Goal: Task Accomplishment & Management: Use online tool/utility

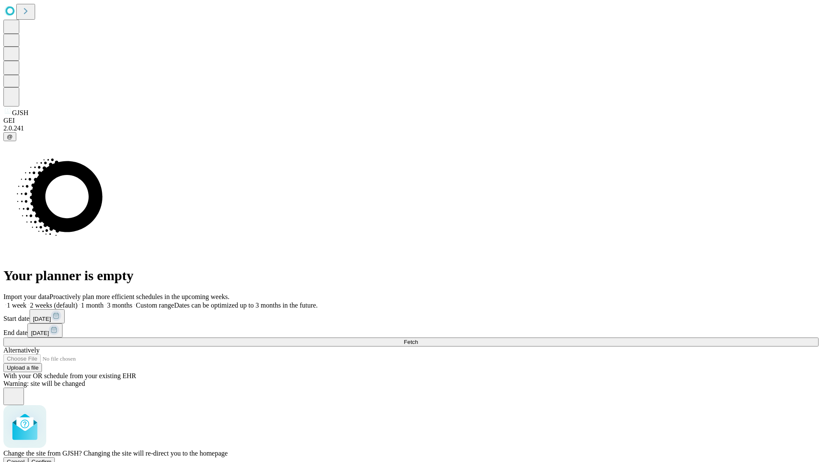
click at [52, 459] on span "Confirm" at bounding box center [42, 462] width 20 height 6
click at [104, 302] on label "1 month" at bounding box center [90, 305] width 26 height 7
click at [418, 339] on span "Fetch" at bounding box center [411, 342] width 14 height 6
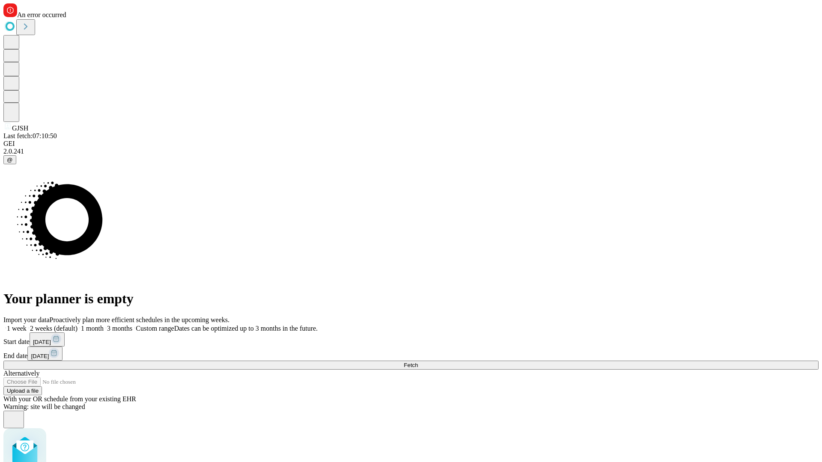
click at [104, 325] on label "1 month" at bounding box center [90, 328] width 26 height 7
click at [418, 362] on span "Fetch" at bounding box center [411, 365] width 14 height 6
click at [104, 325] on label "1 month" at bounding box center [90, 328] width 26 height 7
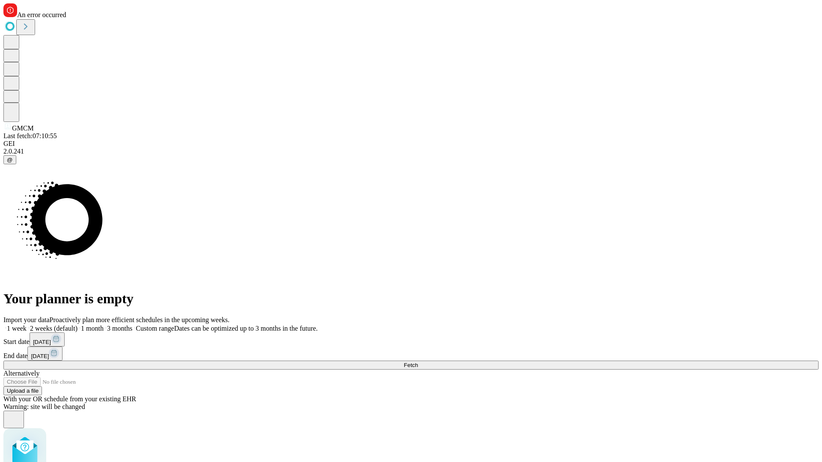
click at [418, 362] on span "Fetch" at bounding box center [411, 365] width 14 height 6
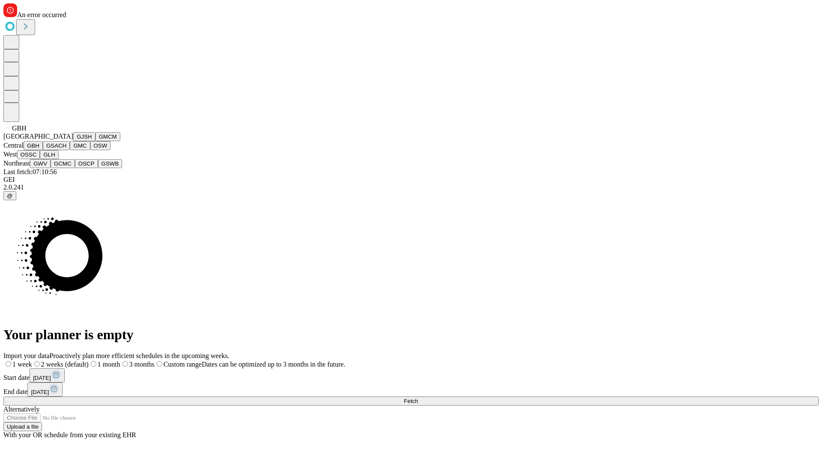
click at [66, 150] on button "GSACH" at bounding box center [56, 145] width 27 height 9
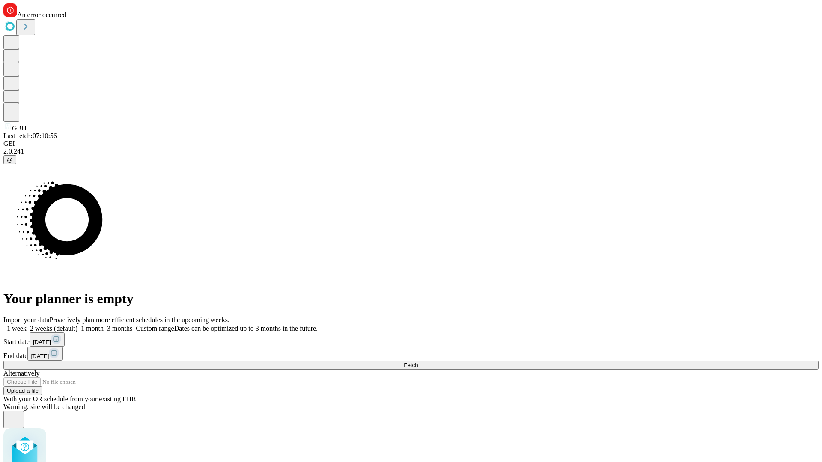
click at [104, 325] on label "1 month" at bounding box center [90, 328] width 26 height 7
click at [418, 362] on span "Fetch" at bounding box center [411, 365] width 14 height 6
click at [104, 325] on label "1 month" at bounding box center [90, 328] width 26 height 7
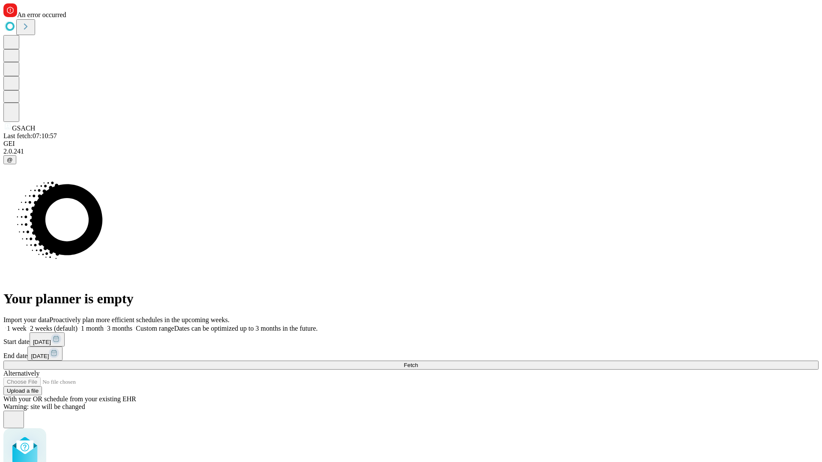
click at [418, 362] on span "Fetch" at bounding box center [411, 365] width 14 height 6
click at [104, 325] on label "1 month" at bounding box center [90, 328] width 26 height 7
click at [418, 362] on span "Fetch" at bounding box center [411, 365] width 14 height 6
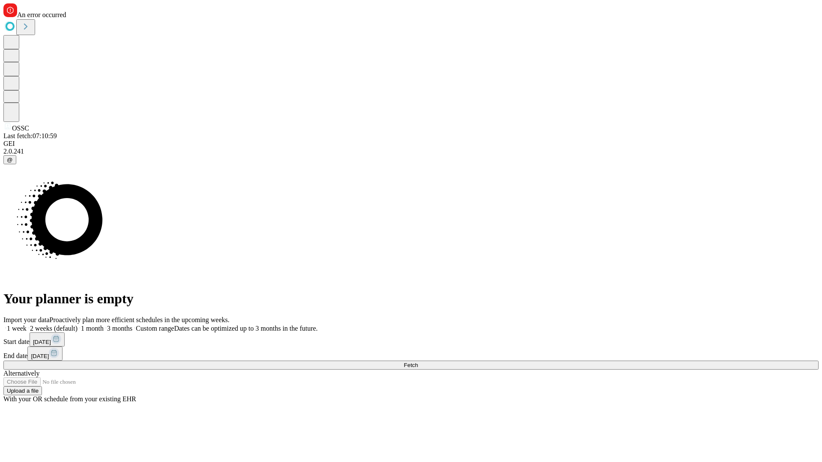
click at [104, 325] on label "1 month" at bounding box center [90, 328] width 26 height 7
click at [418, 362] on span "Fetch" at bounding box center [411, 365] width 14 height 6
click at [104, 325] on label "1 month" at bounding box center [90, 328] width 26 height 7
click at [418, 362] on span "Fetch" at bounding box center [411, 365] width 14 height 6
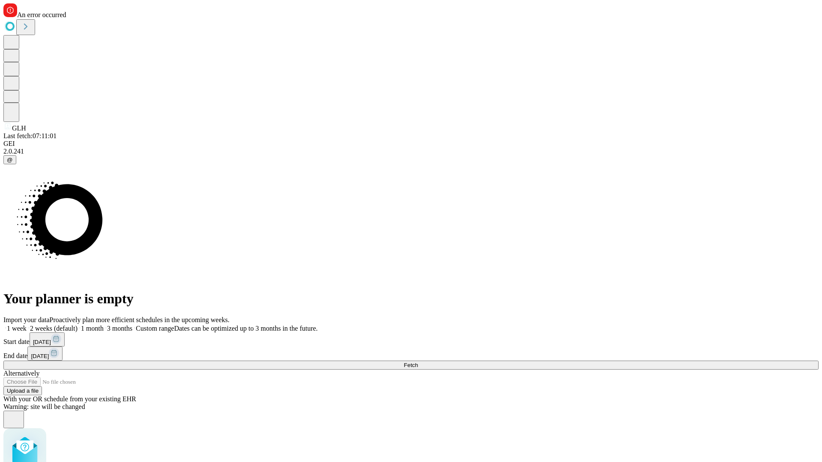
click at [104, 325] on label "1 month" at bounding box center [90, 328] width 26 height 7
click at [418, 362] on span "Fetch" at bounding box center [411, 365] width 14 height 6
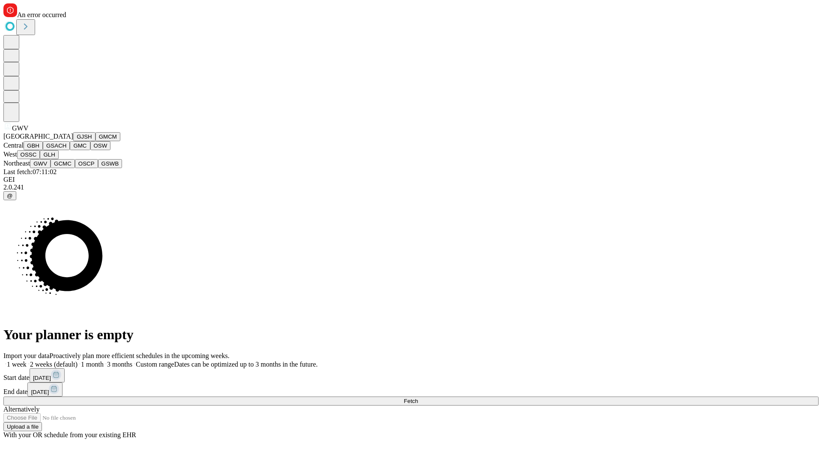
click at [66, 168] on button "GCMC" at bounding box center [62, 163] width 24 height 9
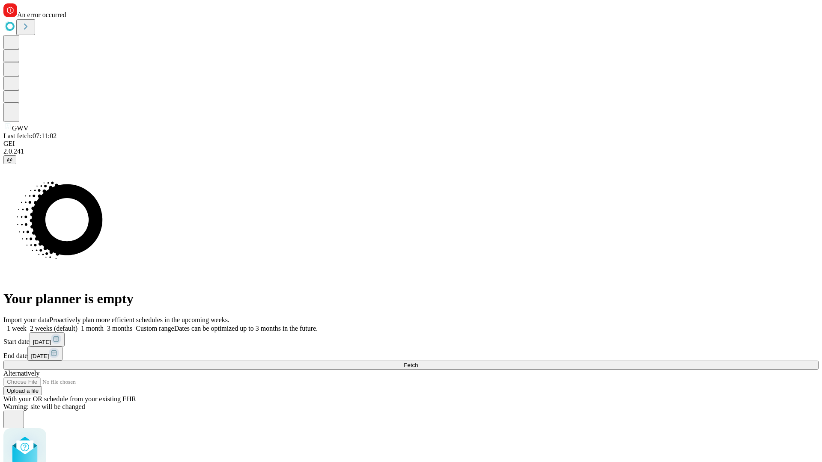
click at [104, 325] on label "1 month" at bounding box center [90, 328] width 26 height 7
click at [418, 362] on span "Fetch" at bounding box center [411, 365] width 14 height 6
click at [104, 325] on label "1 month" at bounding box center [90, 328] width 26 height 7
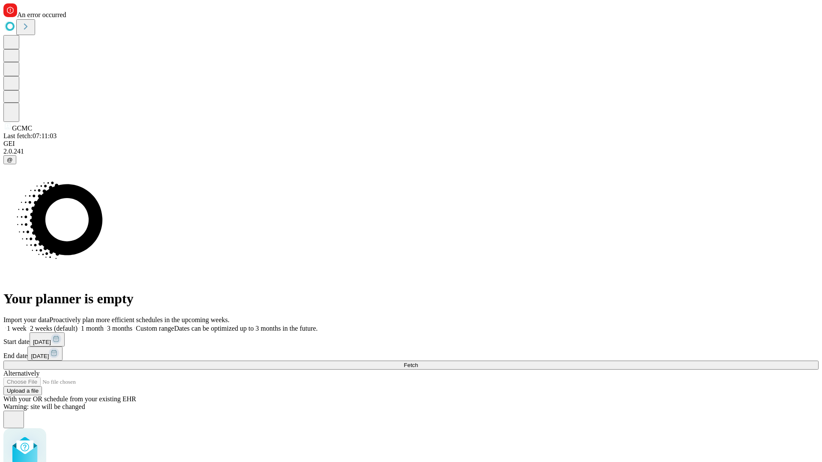
click at [418, 362] on span "Fetch" at bounding box center [411, 365] width 14 height 6
click at [104, 325] on label "1 month" at bounding box center [90, 328] width 26 height 7
click at [418, 362] on span "Fetch" at bounding box center [411, 365] width 14 height 6
